Goal: Task Accomplishment & Management: Use online tool/utility

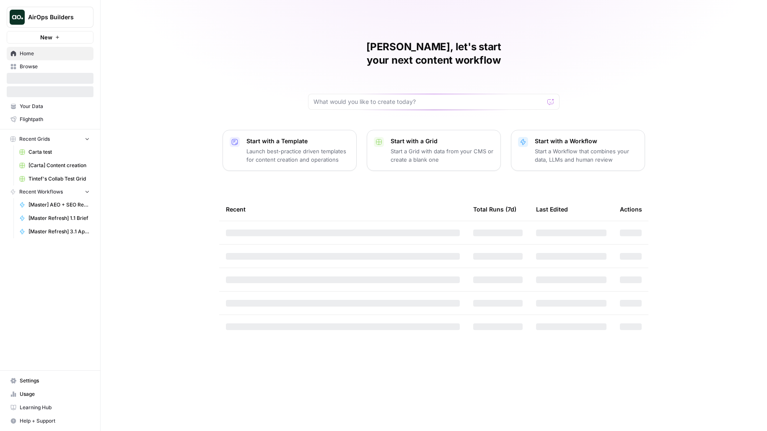
drag, startPoint x: 0, startPoint y: 0, endPoint x: 66, endPoint y: 10, distance: 66.5
click at [66, 10] on button "AirOps Builders" at bounding box center [50, 17] width 87 height 21
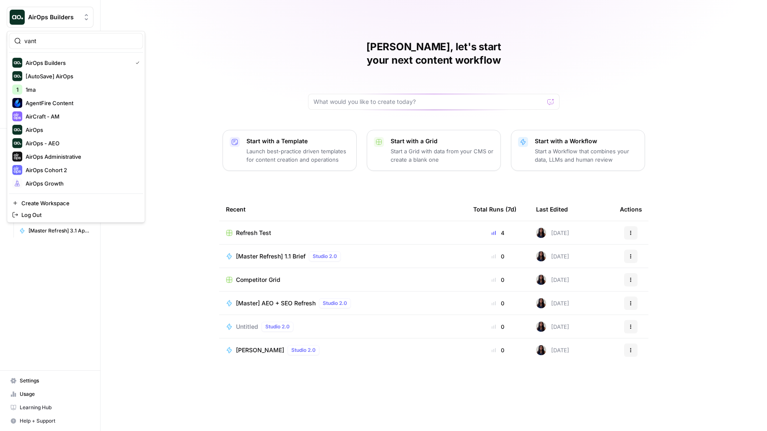
type input "vant"
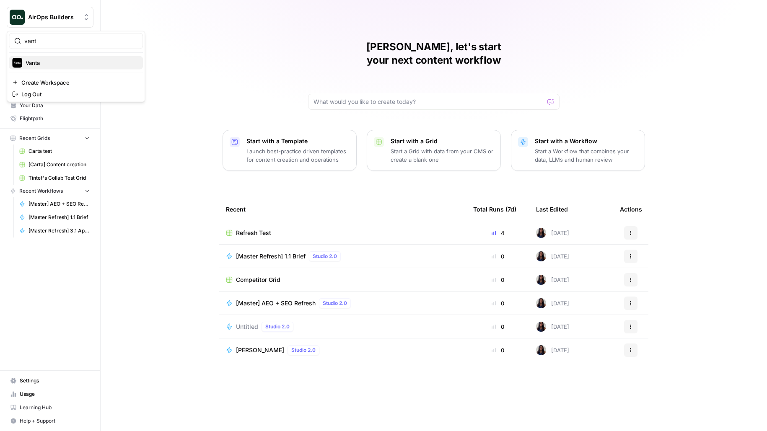
click button "Vanta" at bounding box center [76, 62] width 134 height 13
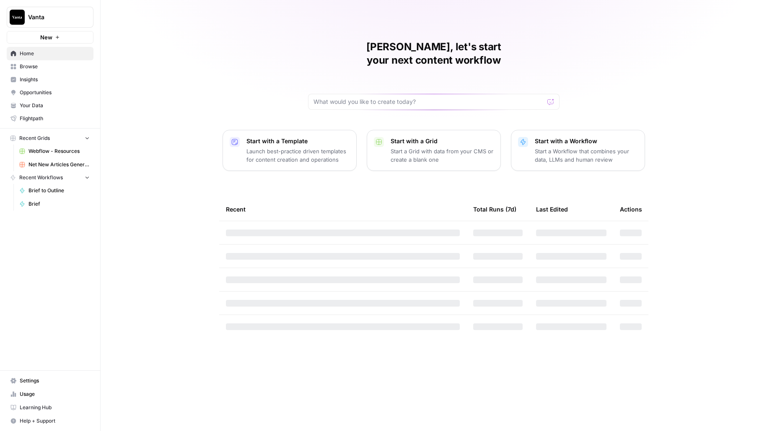
click at [56, 167] on span "Net New Articles Generation" at bounding box center [58, 165] width 61 height 8
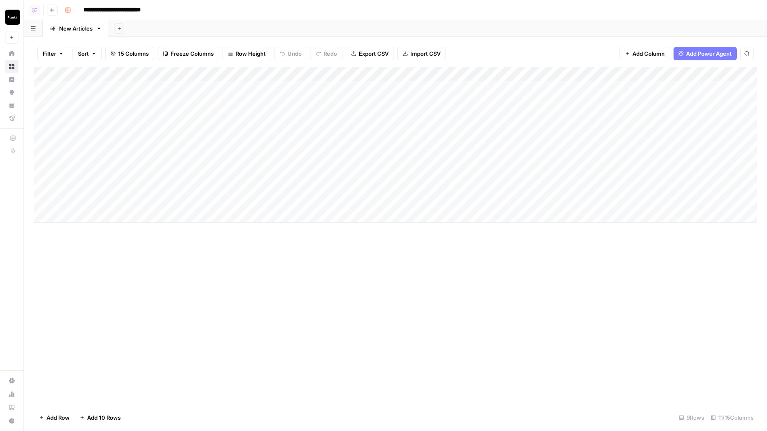
drag, startPoint x: 166, startPoint y: 162, endPoint x: 167, endPoint y: 187, distance: 25.2
click at [167, 187] on div "Add Column" at bounding box center [395, 145] width 723 height 156
